Goal: Navigation & Orientation: Find specific page/section

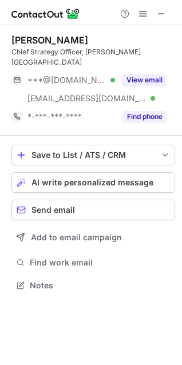
scroll to position [267, 182]
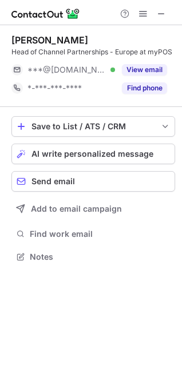
scroll to position [249, 182]
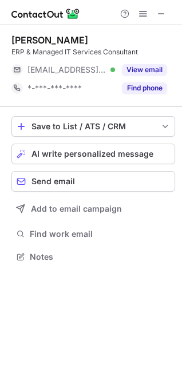
scroll to position [249, 182]
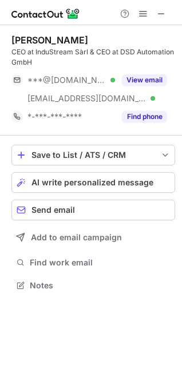
scroll to position [277, 182]
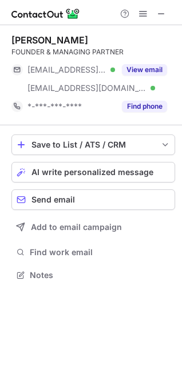
scroll to position [267, 182]
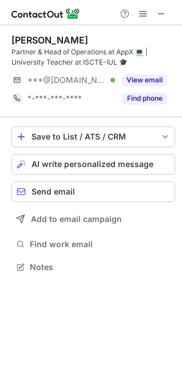
scroll to position [259, 182]
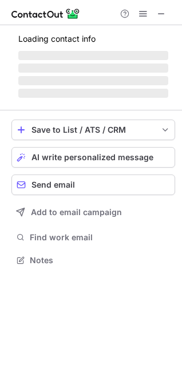
scroll to position [249, 182]
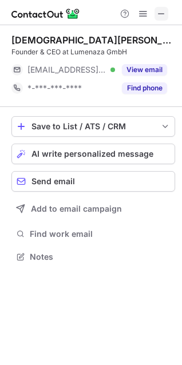
click at [162, 13] on span at bounding box center [161, 13] width 9 height 9
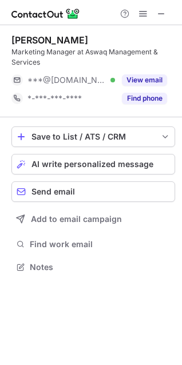
scroll to position [259, 182]
